Goal: Contribute content: Add original content to the website for others to see

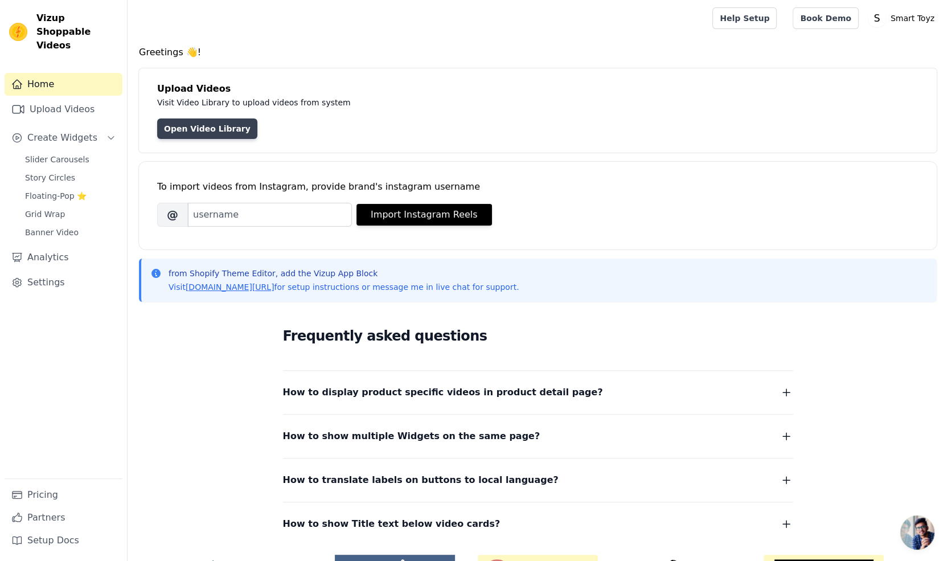
click at [209, 126] on link "Open Video Library" at bounding box center [207, 128] width 100 height 20
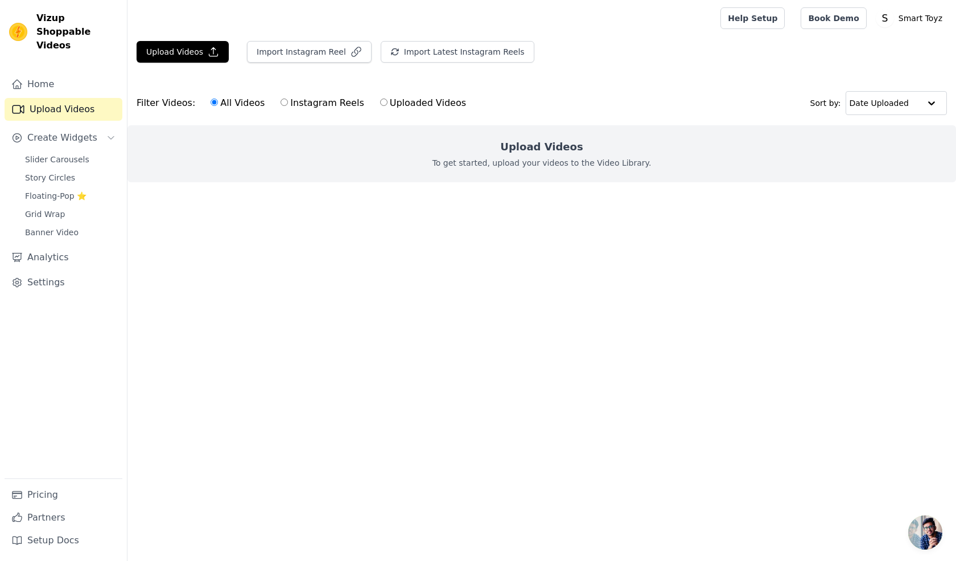
click at [326, 141] on div "Upload Videos To get started, upload your videos to the Video Library." at bounding box center [541, 153] width 829 height 57
click at [197, 47] on button "Upload Videos" at bounding box center [183, 52] width 92 height 22
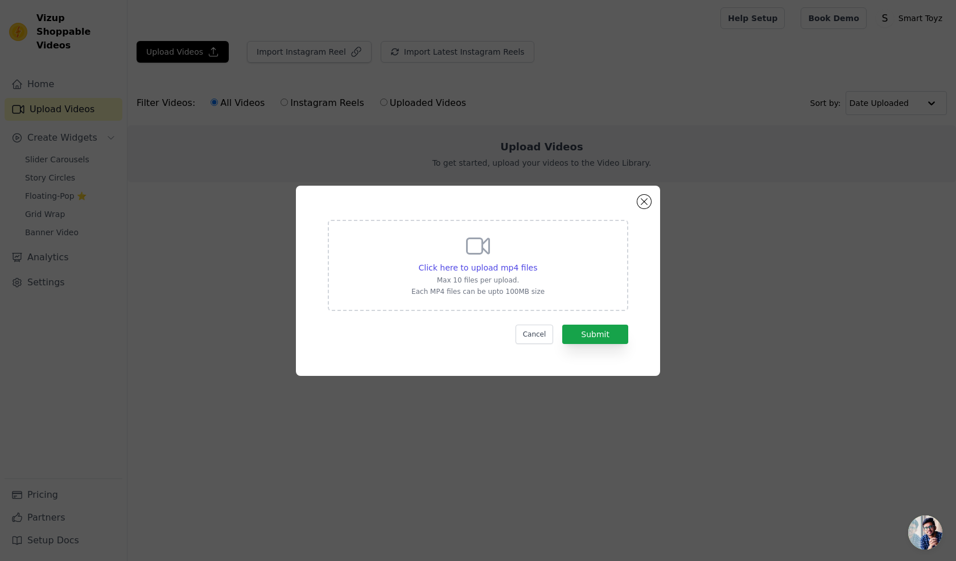
click at [454, 278] on p "Max 10 files per upload." at bounding box center [477, 279] width 133 height 9
click at [537, 262] on input "Click here to upload mp4 files Max 10 files per upload. Each MP4 files can be u…" at bounding box center [537, 261] width 1 height 1
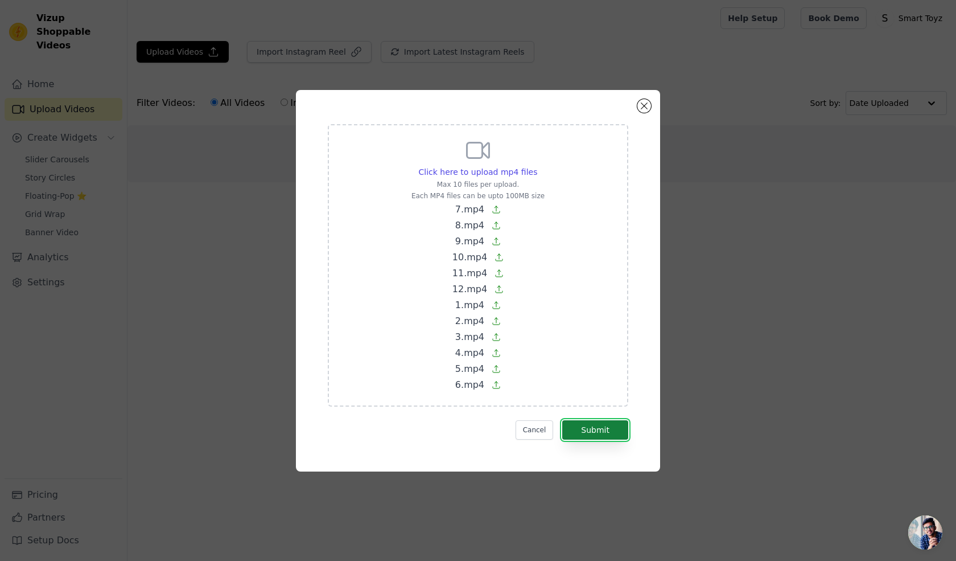
click at [617, 430] on button "Submit" at bounding box center [595, 429] width 66 height 19
click at [476, 163] on icon at bounding box center [477, 150] width 27 height 27
click at [537, 166] on input "Click here to upload mp4 files Max 10 files per upload. Each MP4 files can be u…" at bounding box center [537, 166] width 1 height 1
type input "C:\fakepath\9.mp4"
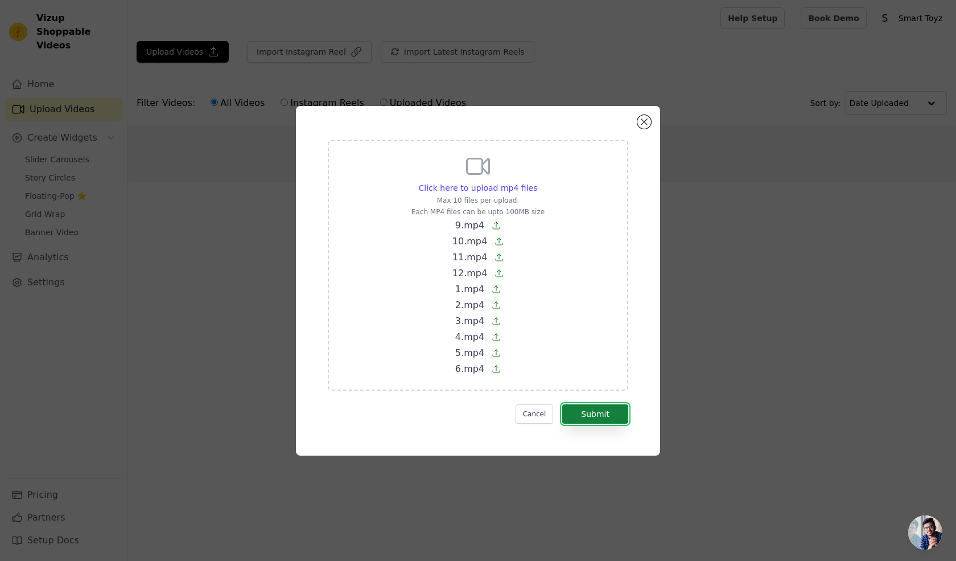
click at [594, 415] on button "Submit" at bounding box center [595, 413] width 66 height 19
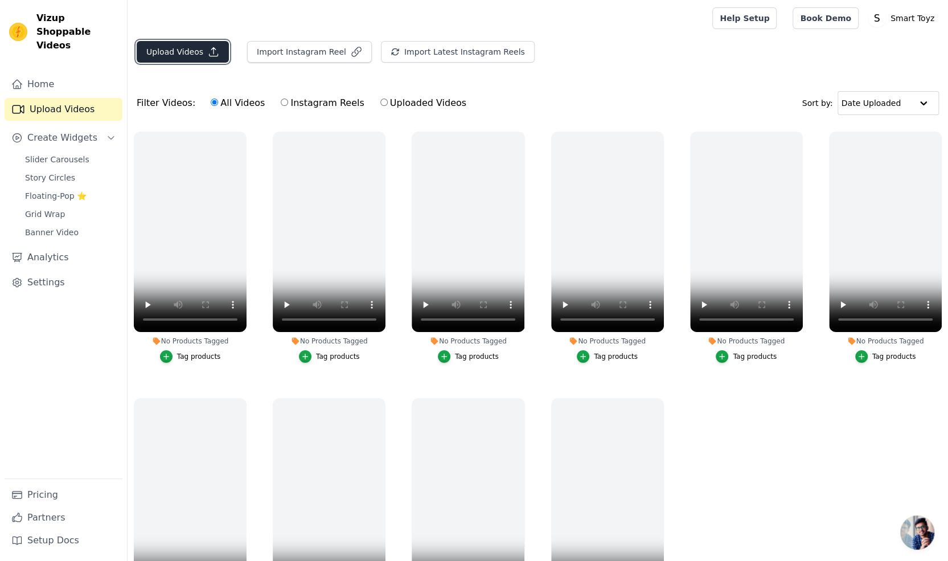
click at [194, 53] on button "Upload Videos" at bounding box center [183, 52] width 92 height 22
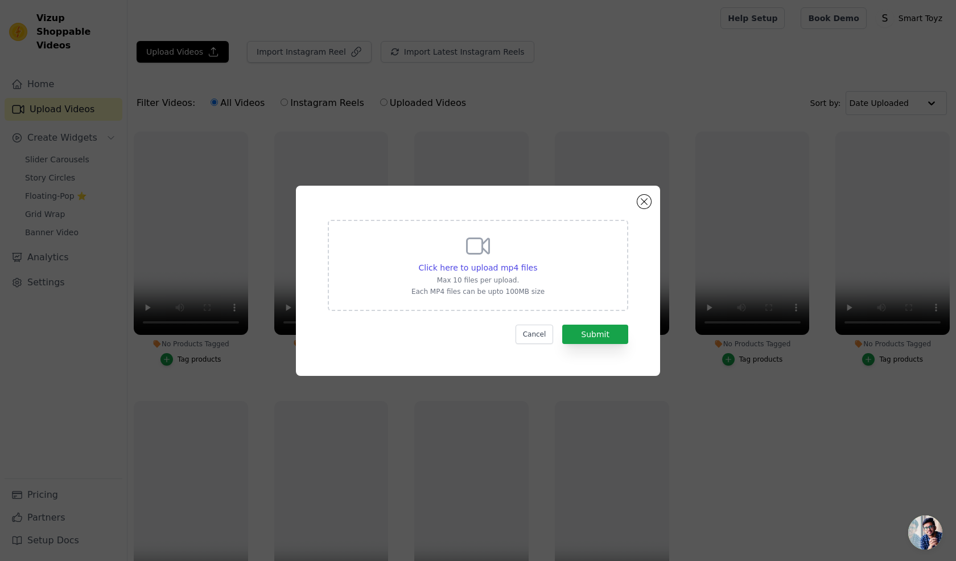
click at [420, 262] on div "Click here to upload mp4 files" at bounding box center [477, 267] width 133 height 11
click at [537, 262] on input "Click here to upload mp4 files Max 10 files per upload. Each MP4 files can be u…" at bounding box center [537, 261] width 1 height 1
type input "C:\fakepath\7.mp4"
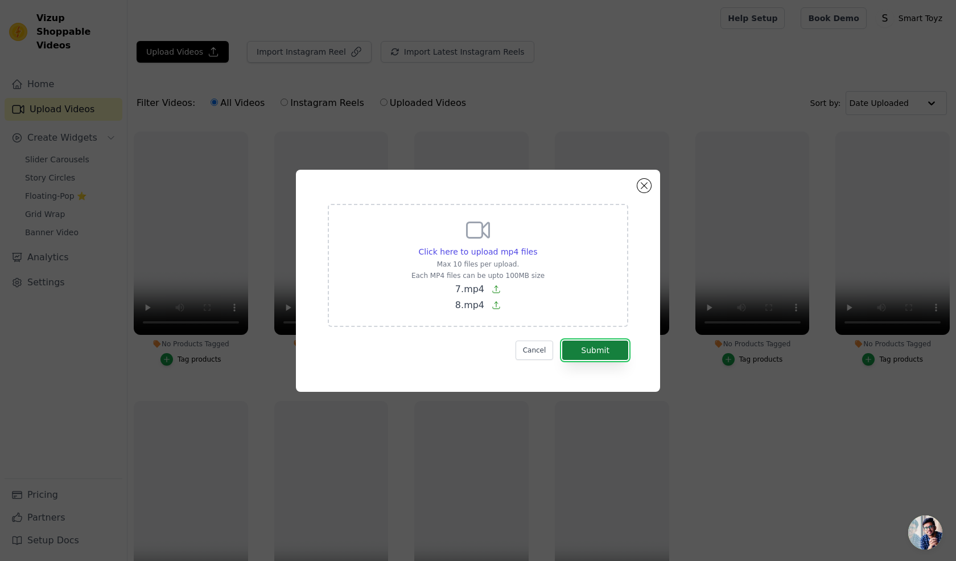
click at [604, 353] on button "Submit" at bounding box center [595, 349] width 66 height 19
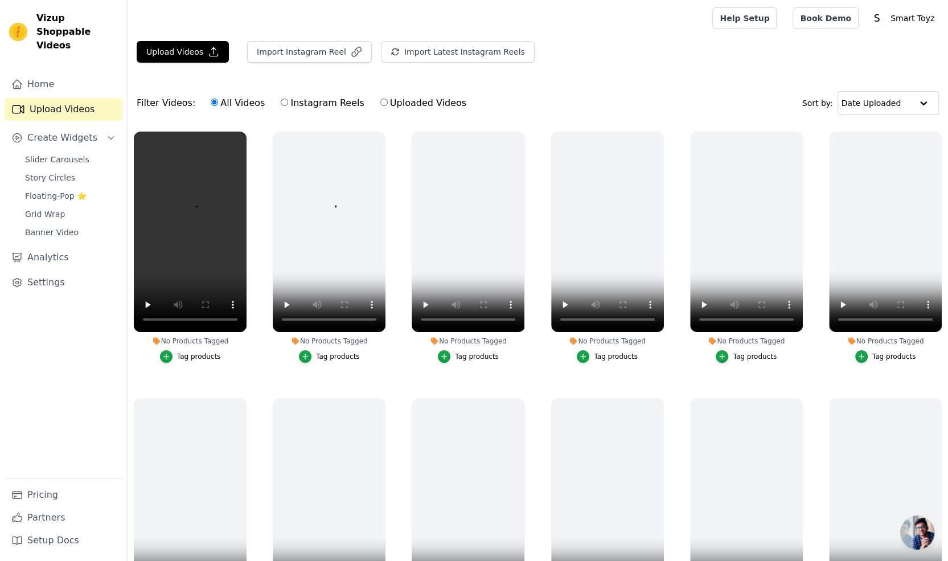
scroll to position [30, 0]
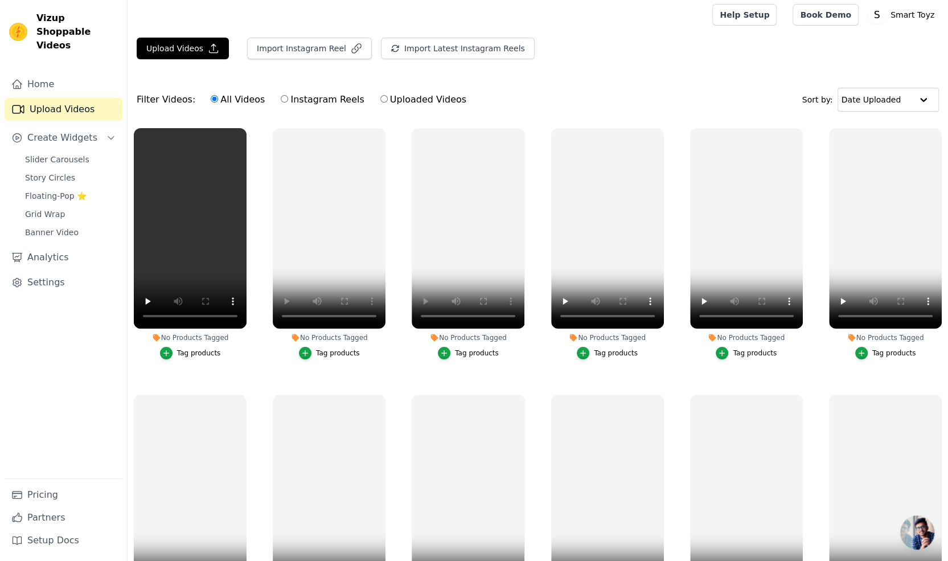
click at [418, 353] on div "Tag products" at bounding box center [467, 353] width 113 height 13
click at [579, 89] on div "Filter Videos: All Videos Instagram Reels Uploaded Videos Sort by: Date Uploaded" at bounding box center [537, 99] width 820 height 44
